Goal: Use online tool/utility: Utilize a website feature to perform a specific function

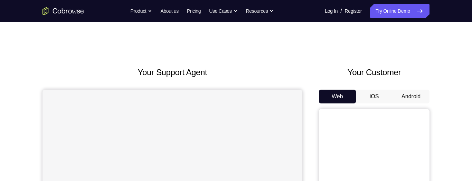
click at [404, 96] on button "Android" at bounding box center [410, 97] width 37 height 14
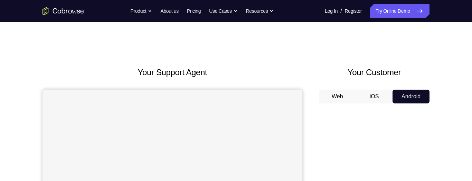
scroll to position [74, 0]
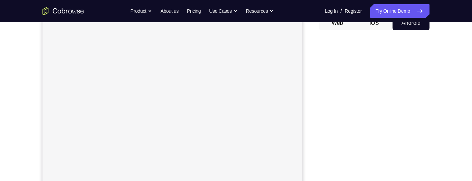
click at [325, 22] on button "Web" at bounding box center [337, 23] width 37 height 14
click at [319, 16] on button "Web" at bounding box center [337, 23] width 37 height 14
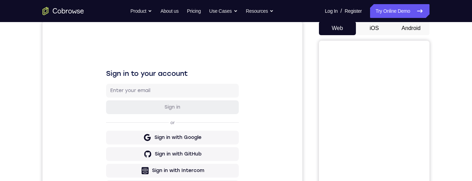
scroll to position [65, 0]
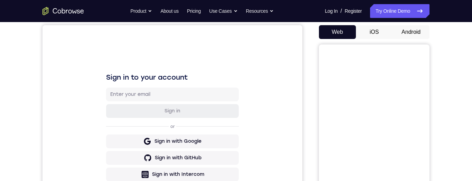
click at [418, 33] on button "Android" at bounding box center [410, 32] width 37 height 14
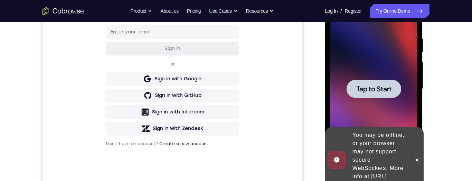
scroll to position [128, 0]
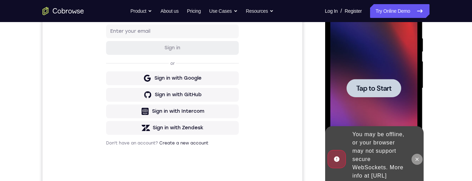
click at [417, 158] on icon at bounding box center [417, 160] width 6 height 6
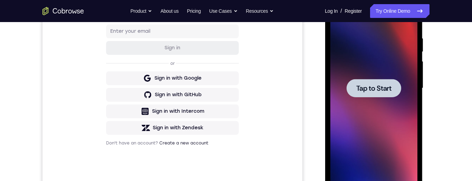
click at [383, 92] on span "Tap to Start" at bounding box center [373, 88] width 35 height 7
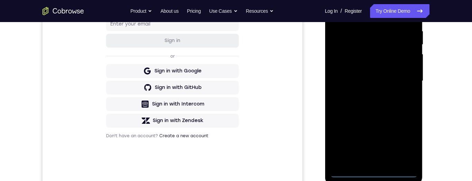
scroll to position [191, 0]
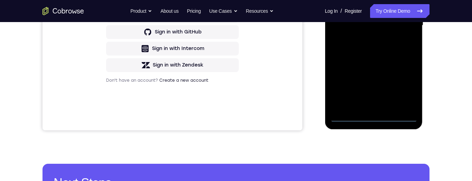
click at [374, 115] on div at bounding box center [373, 25] width 87 height 193
click at [407, 86] on div at bounding box center [373, 25] width 87 height 193
click at [367, 0] on div at bounding box center [373, 25] width 87 height 193
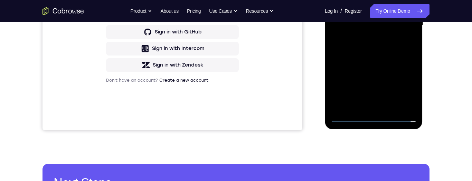
click at [367, 0] on div at bounding box center [373, 25] width 87 height 193
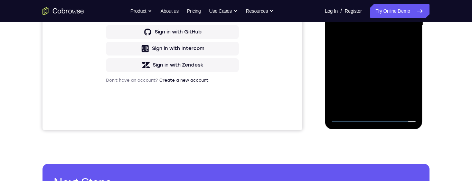
click at [367, 0] on div at bounding box center [373, 25] width 87 height 193
click at [404, 20] on div at bounding box center [373, 25] width 87 height 193
click at [367, 36] on div at bounding box center [373, 25] width 87 height 193
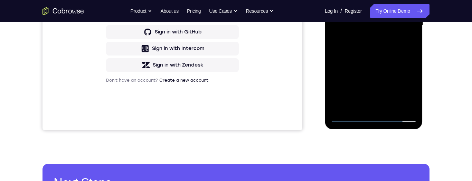
click at [371, 19] on div at bounding box center [373, 25] width 87 height 193
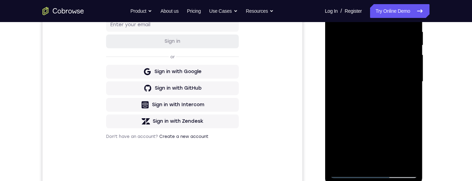
scroll to position [129, 0]
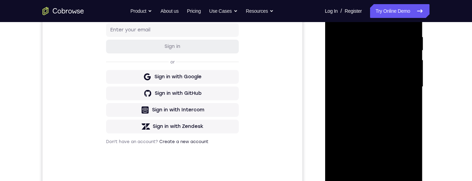
click at [373, 71] on div at bounding box center [373, 86] width 87 height 193
click at [352, 73] on div at bounding box center [373, 86] width 87 height 193
click at [407, 73] on div at bounding box center [373, 86] width 87 height 193
click at [342, 75] on div at bounding box center [373, 86] width 87 height 193
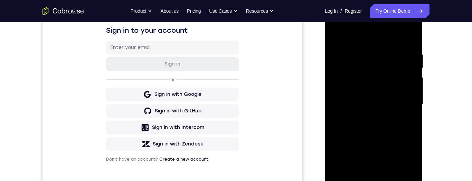
scroll to position [0, 0]
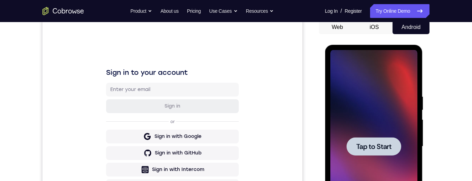
click at [383, 154] on div at bounding box center [373, 146] width 55 height 18
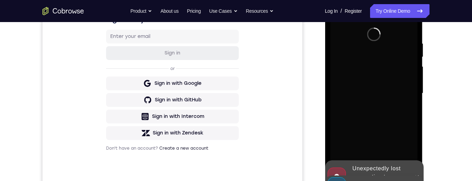
scroll to position [163, 0]
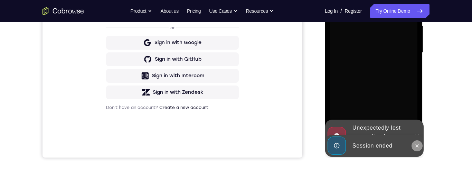
click at [415, 147] on icon at bounding box center [417, 146] width 6 height 6
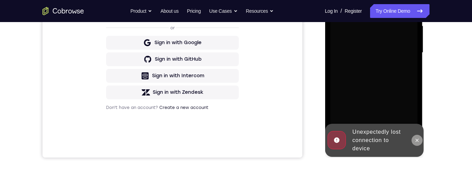
click at [417, 136] on button at bounding box center [416, 140] width 11 height 11
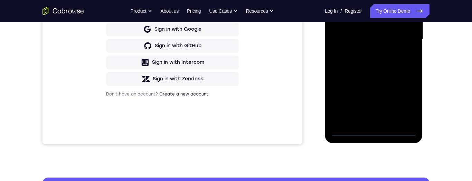
scroll to position [178, 0]
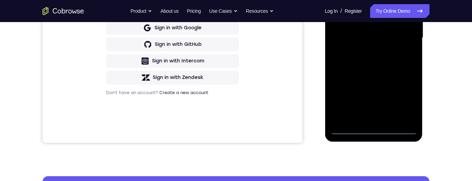
click at [373, 128] on div at bounding box center [373, 37] width 87 height 193
click at [404, 98] on div at bounding box center [373, 37] width 87 height 193
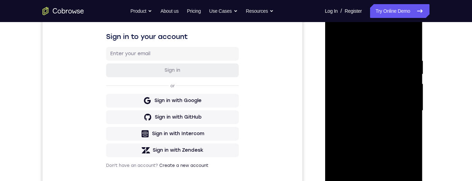
scroll to position [63, 0]
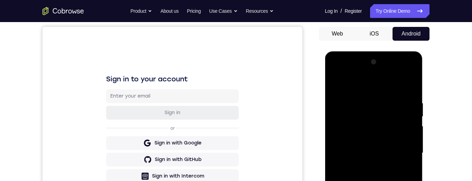
click at [371, 84] on div at bounding box center [373, 153] width 87 height 193
click at [402, 152] on div at bounding box center [373, 153] width 87 height 193
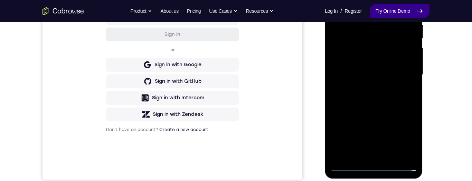
scroll to position [142, 0]
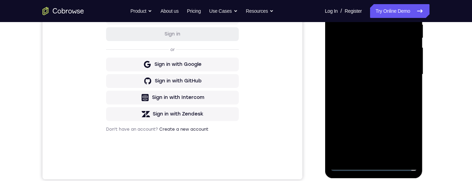
click at [366, 86] on div at bounding box center [373, 74] width 87 height 193
click at [370, 67] on div at bounding box center [373, 74] width 87 height 193
click at [363, 62] on div at bounding box center [373, 74] width 87 height 193
click at [383, 79] on div at bounding box center [373, 74] width 87 height 193
click at [372, 99] on div at bounding box center [373, 74] width 87 height 193
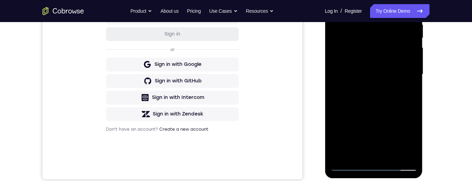
click at [375, 91] on div at bounding box center [373, 74] width 87 height 193
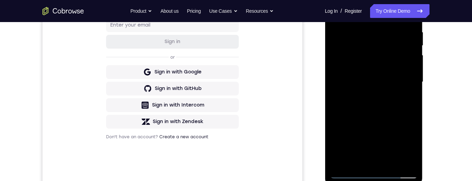
scroll to position [136, 0]
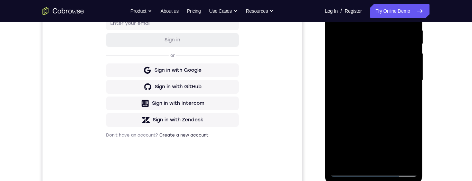
click at [373, 107] on div at bounding box center [373, 80] width 87 height 193
click at [390, 162] on div at bounding box center [373, 80] width 87 height 193
click at [380, 119] on div at bounding box center [373, 80] width 87 height 193
click at [375, 91] on div at bounding box center [373, 80] width 87 height 193
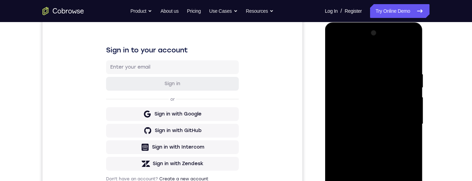
click at [337, 55] on div at bounding box center [373, 124] width 87 height 193
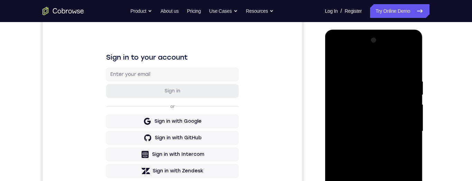
scroll to position [114, 0]
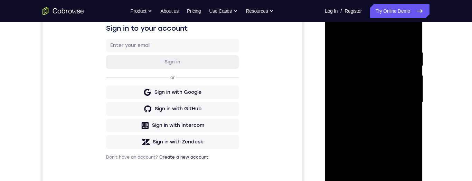
click at [389, 100] on div at bounding box center [373, 102] width 87 height 193
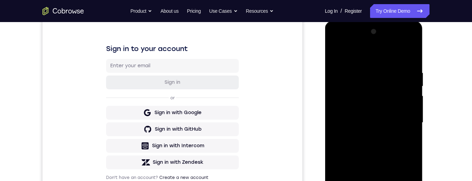
click at [337, 54] on div at bounding box center [373, 122] width 87 height 193
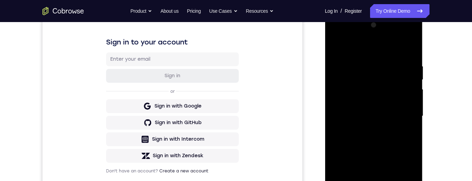
scroll to position [100, 0]
click at [380, 128] on div at bounding box center [373, 115] width 87 height 193
